Goal: Check status

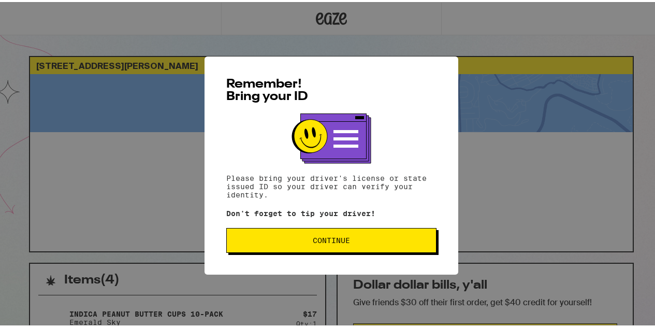
click at [269, 242] on span "Continue" at bounding box center [331, 238] width 193 height 7
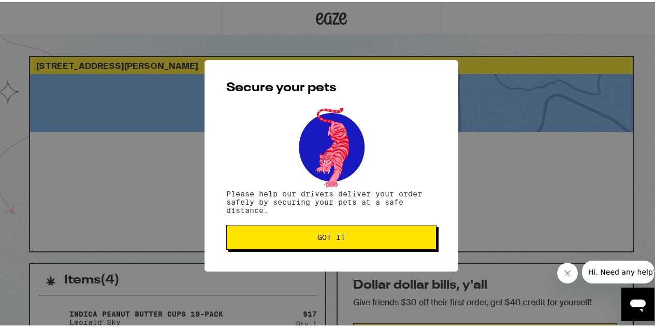
click at [269, 243] on button "Got it" at bounding box center [331, 235] width 210 height 25
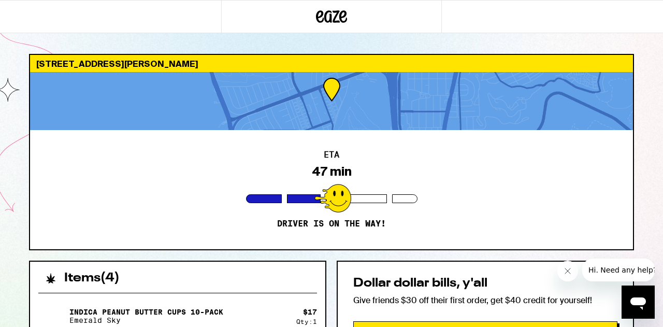
click at [569, 270] on icon "Close message from company" at bounding box center [567, 271] width 8 height 8
click at [650, 143] on div "60 Forest Grove Dr Daly City 94015 ETA 47 min Driver is on the way! Items ( 4 )…" at bounding box center [331, 299] width 663 height 599
drag, startPoint x: 660, startPoint y: 37, endPoint x: 662, endPoint y: 131, distance: 93.8
click at [655, 131] on div "60 Forest Grove Dr Daly City 94015 ETA 47 min Driver is on the way! Items ( 4 )…" at bounding box center [331, 299] width 663 height 599
drag, startPoint x: 484, startPoint y: 166, endPoint x: 447, endPoint y: 212, distance: 58.6
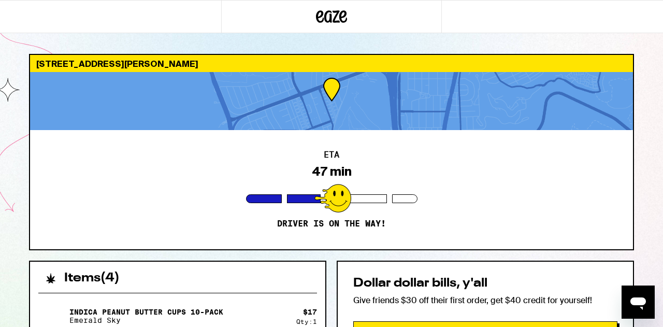
drag, startPoint x: 349, startPoint y: 179, endPoint x: 347, endPoint y: 166, distance: 12.5
click at [350, 178] on div "ETA 47 min Driver is on the way!" at bounding box center [331, 189] width 603 height 119
click at [344, 166] on div "47 min" at bounding box center [332, 171] width 40 height 15
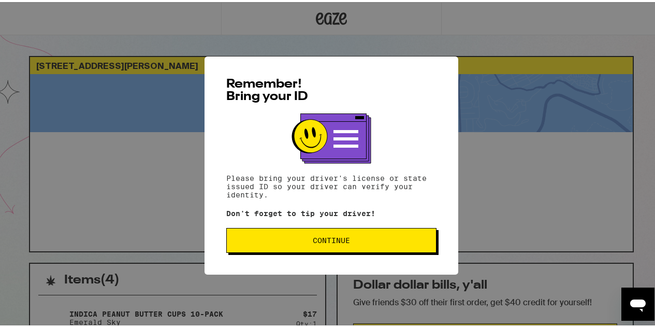
click at [337, 242] on span "Continue" at bounding box center [331, 238] width 37 height 7
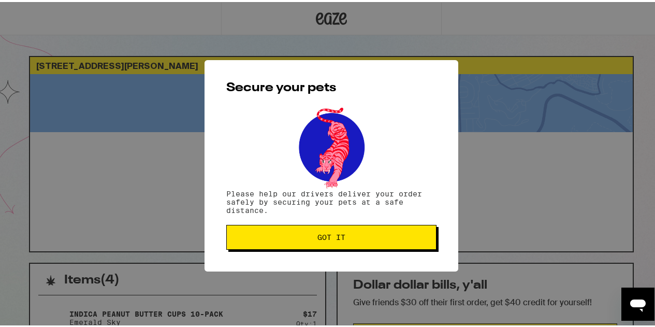
click at [337, 243] on button "Got it" at bounding box center [331, 235] width 210 height 25
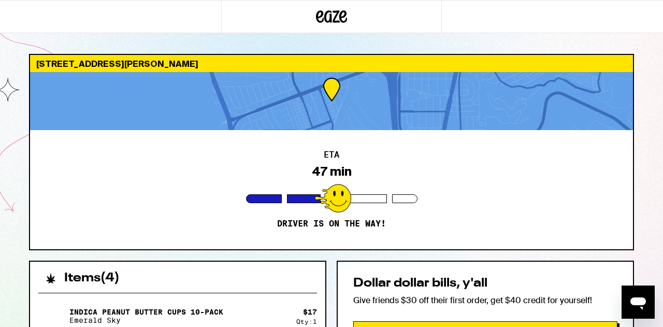
click at [642, 304] on icon "Open messaging window" at bounding box center [638, 303] width 16 height 12
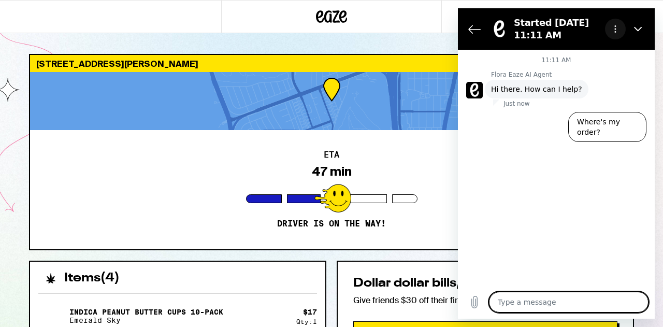
click at [611, 30] on icon "Options menu" at bounding box center [615, 29] width 8 height 8
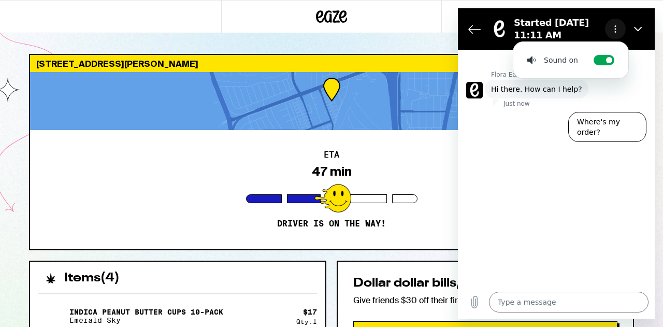
click at [611, 30] on icon "Options menu" at bounding box center [615, 29] width 8 height 8
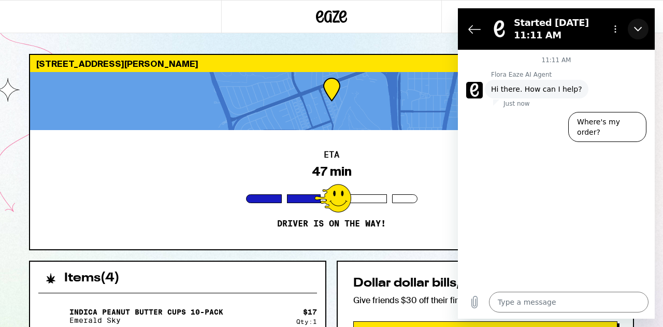
click at [637, 29] on icon "Close" at bounding box center [638, 29] width 8 height 8
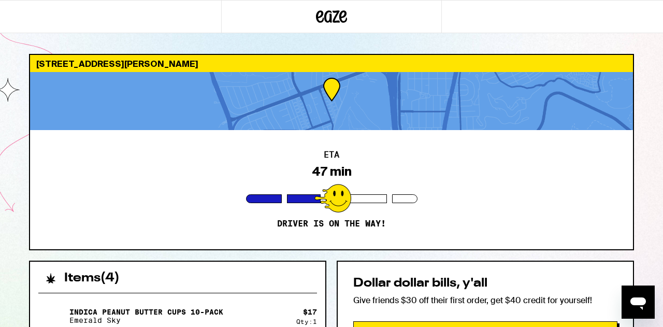
click at [646, 292] on div "Open messaging window" at bounding box center [638, 301] width 31 height 31
type textarea "x"
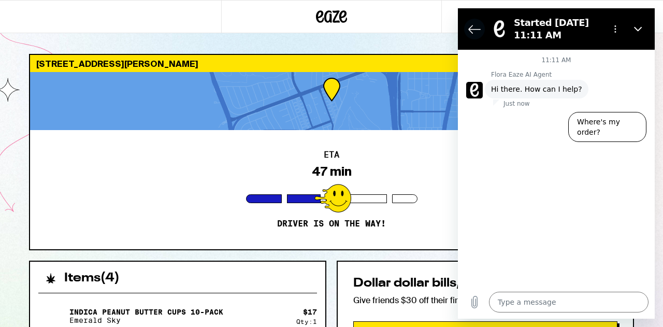
click at [472, 30] on icon "Back to the conversation list" at bounding box center [474, 29] width 11 height 8
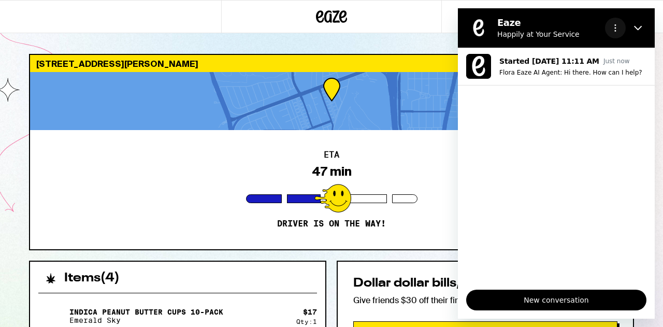
click at [618, 26] on icon "Options menu" at bounding box center [615, 28] width 8 height 8
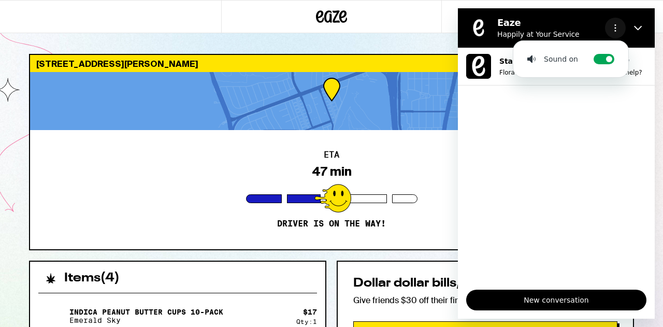
click at [618, 26] on icon "Options menu" at bounding box center [615, 28] width 8 height 8
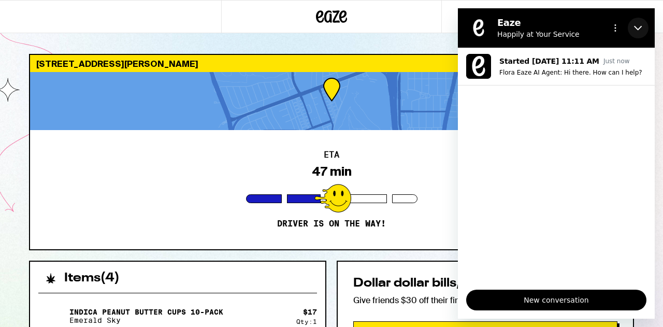
click at [643, 26] on button "Close" at bounding box center [638, 28] width 21 height 21
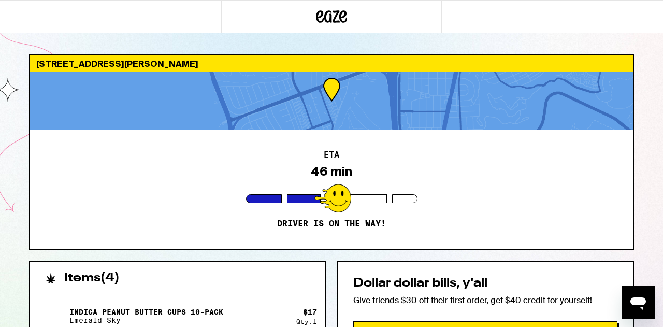
click at [632, 300] on icon "Open messaging window" at bounding box center [638, 303] width 16 height 12
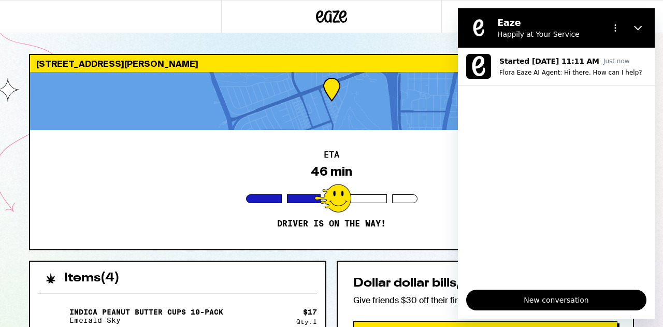
drag, startPoint x: 552, startPoint y: 62, endPoint x: 554, endPoint y: 116, distance: 53.9
drag, startPoint x: 554, startPoint y: 116, endPoint x: 610, endPoint y: 157, distance: 69.6
click at [610, 157] on ul "Started Sep 12 at 11:11 AM Just now Flora Eaze AI Agent: Hi there. How can I he…" at bounding box center [556, 165] width 197 height 234
click at [641, 29] on icon "Close" at bounding box center [638, 28] width 8 height 8
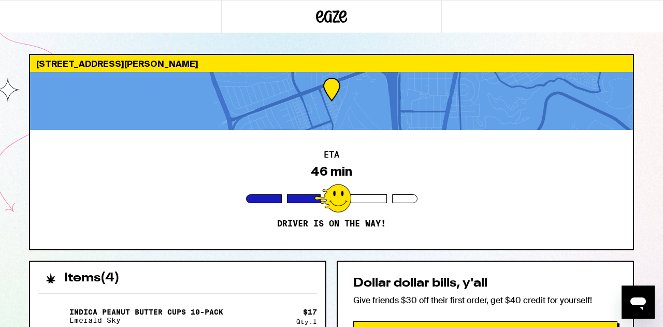
drag, startPoint x: 662, startPoint y: 119, endPoint x: 659, endPoint y: 158, distance: 39.5
